Goal: Transaction & Acquisition: Purchase product/service

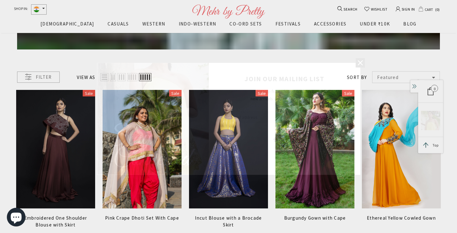
scroll to position [84, 0]
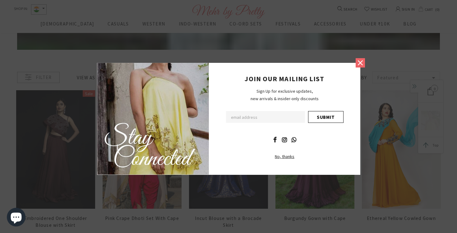
click at [360, 63] on icon at bounding box center [360, 62] width 5 height 5
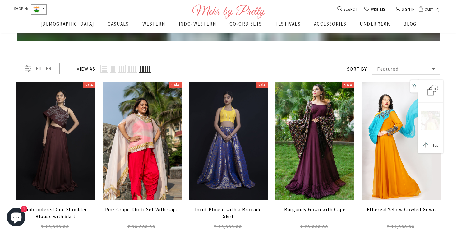
scroll to position [93, 0]
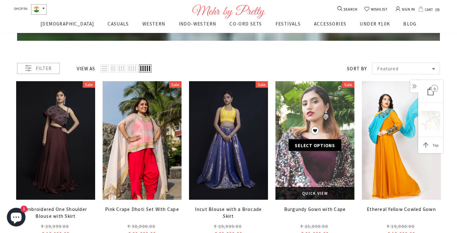
click at [326, 166] on link at bounding box center [315, 140] width 79 height 119
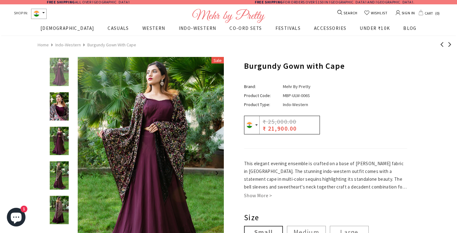
click at [59, 110] on img at bounding box center [59, 106] width 22 height 28
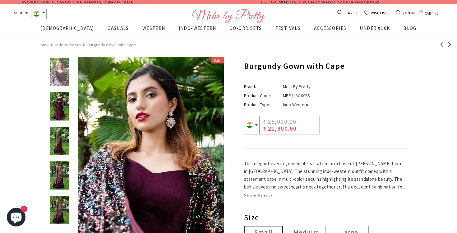
click at [60, 136] on img at bounding box center [59, 141] width 22 height 28
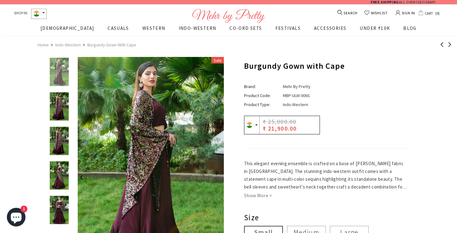
click at [61, 143] on img at bounding box center [59, 141] width 22 height 28
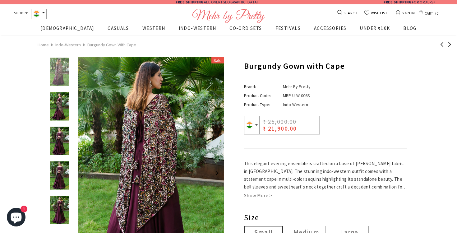
click at [62, 161] on div at bounding box center [61, 37] width 22 height 656
click at [59, 172] on img at bounding box center [59, 176] width 22 height 28
